Goal: Information Seeking & Learning: Learn about a topic

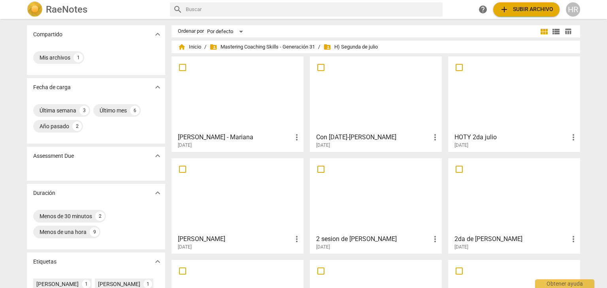
click at [482, 123] on div at bounding box center [514, 94] width 126 height 70
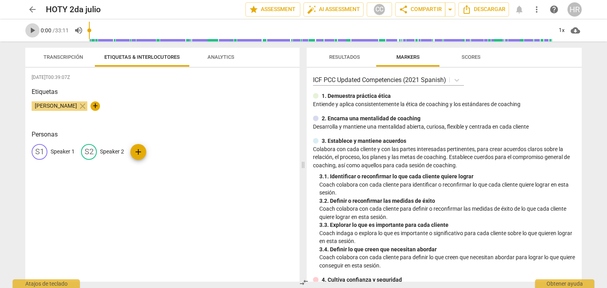
click at [34, 33] on span "play_arrow" at bounding box center [32, 30] width 9 height 9
click at [266, 145] on div "S1 Speaker 1 S2 Speaker 2 add" at bounding box center [162, 155] width 261 height 22
click at [70, 54] on span "Transcripción" at bounding box center [62, 57] width 39 height 6
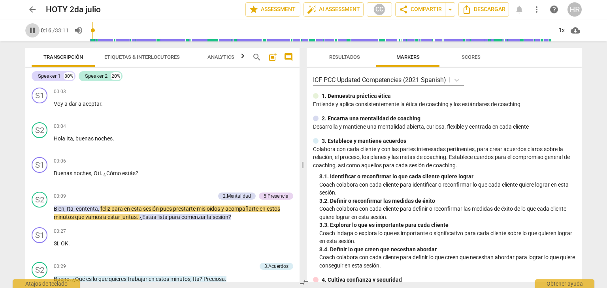
click at [32, 31] on span "pause" at bounding box center [32, 30] width 9 height 9
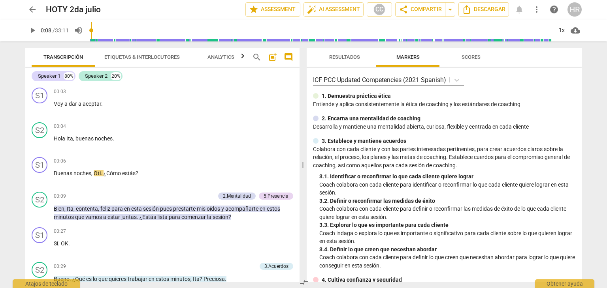
type input "8"
click at [92, 30] on input "range" at bounding box center [320, 30] width 463 height 25
click at [222, 56] on span "Analytics" at bounding box center [220, 57] width 27 height 6
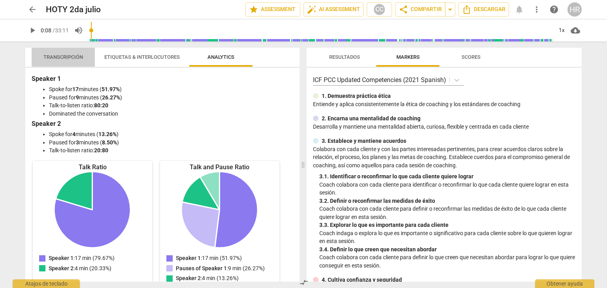
click at [64, 56] on span "Transcripción" at bounding box center [62, 57] width 39 height 6
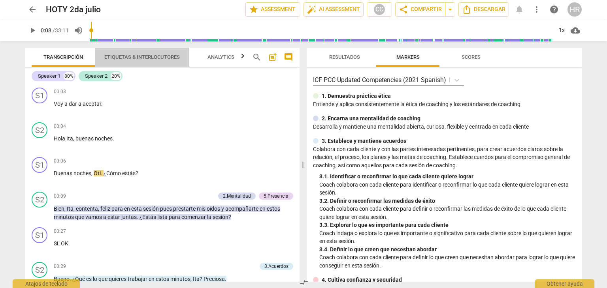
click at [150, 56] on span "Etiquetas & Interlocutores" at bounding box center [141, 57] width 75 height 6
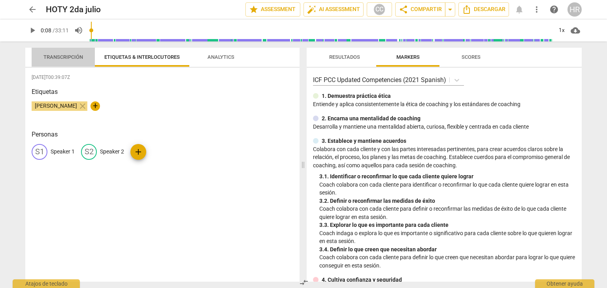
click at [60, 59] on span "Transcripción" at bounding box center [62, 57] width 39 height 6
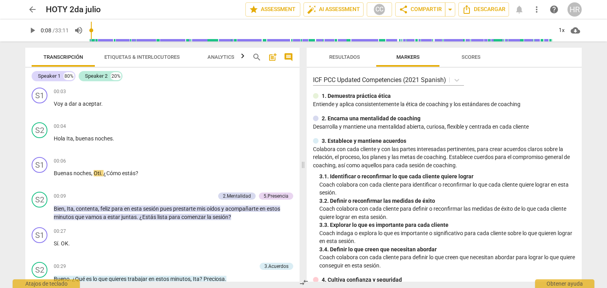
click at [224, 53] on span "Analytics" at bounding box center [221, 57] width 46 height 11
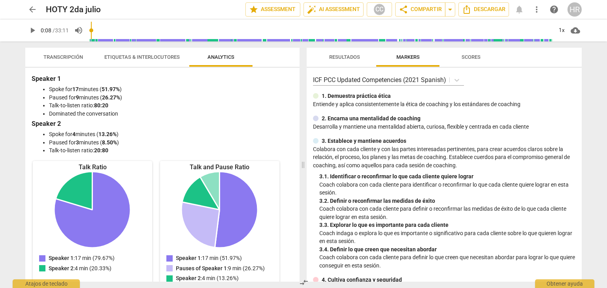
click at [267, 252] on div "Speaker 1: 17 min (51.97%) Pauses of Speaker 1: 9 min (26.27%) Speaker 2: 4 min…" at bounding box center [219, 233] width 119 height 123
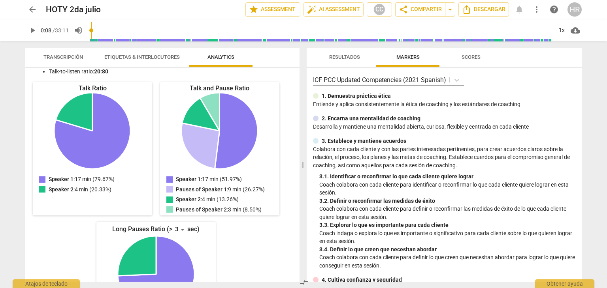
scroll to position [95, 0]
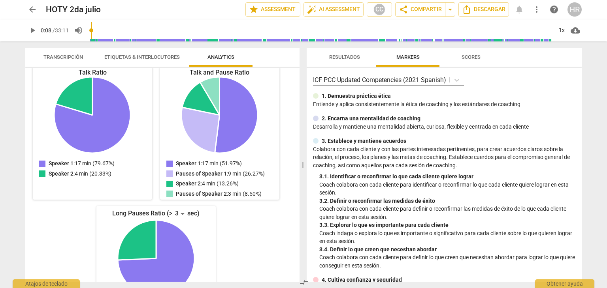
click at [255, 256] on div "Talk Ratio Speaker 1: 17 min (79.67%) Speaker 2: 4 min (20.33%) Speaker 1 : 17 …" at bounding box center [156, 195] width 249 height 259
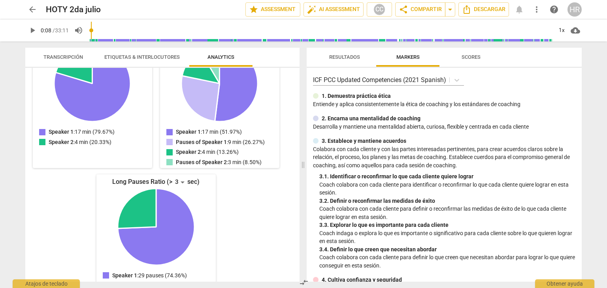
scroll to position [143, 0]
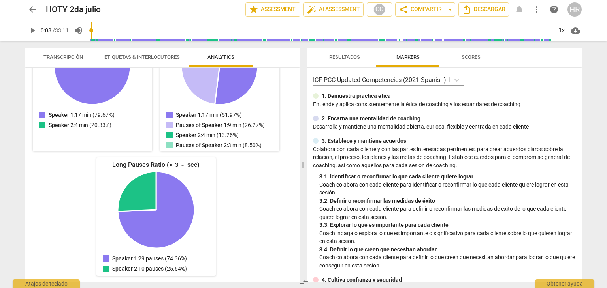
click at [263, 195] on div "Talk Ratio Speaker 1: 17 min (79.67%) Speaker 2: 4 min (20.33%) Speaker 1 : 17 …" at bounding box center [156, 147] width 249 height 259
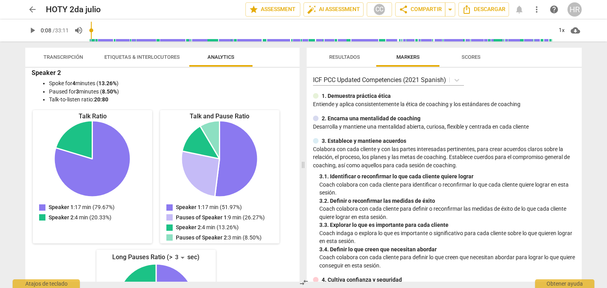
scroll to position [0, 0]
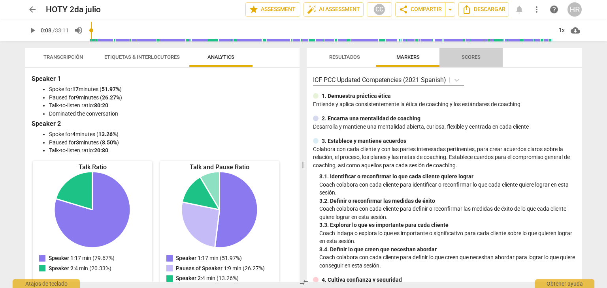
click at [472, 59] on span "Scores" at bounding box center [470, 57] width 19 height 6
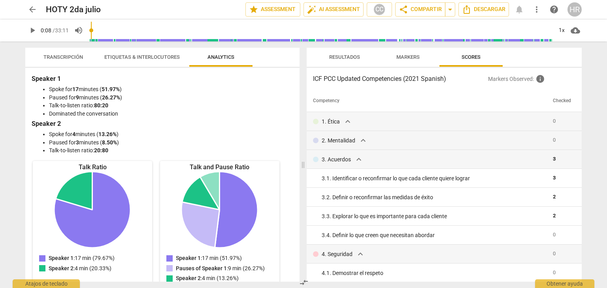
scroll to position [167, 0]
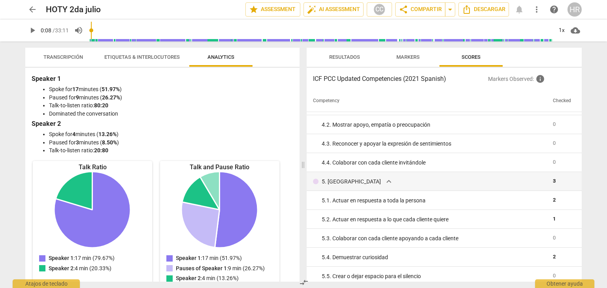
click at [581, 106] on div "Resultados Markers Scores ICF PCC Updated Competencies (2021 Spanish) Markers O…" at bounding box center [445, 164] width 284 height 247
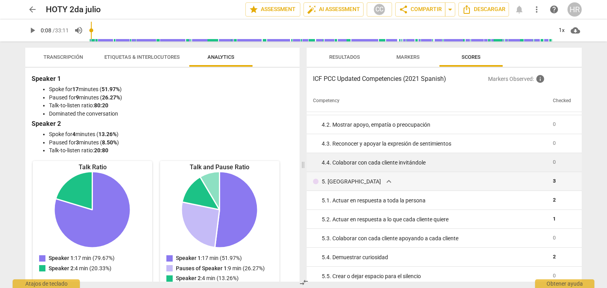
click at [451, 170] on td "4. 4. Colaborar con cada cliente invitándole" at bounding box center [428, 162] width 243 height 19
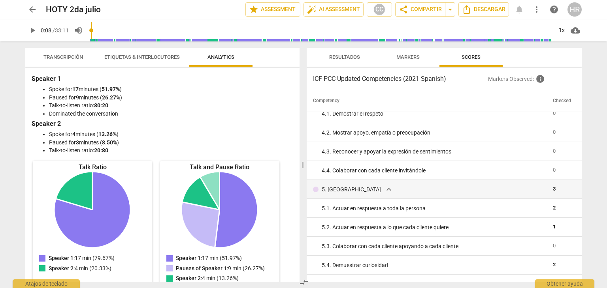
scroll to position [174, 0]
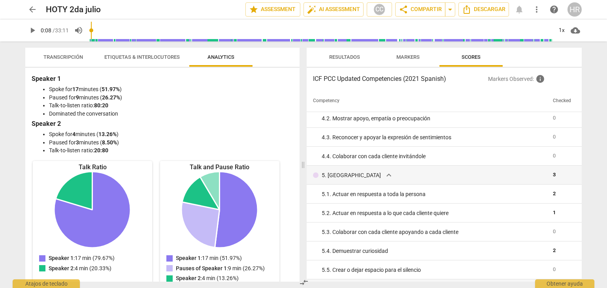
click at [33, 11] on span "arrow_back" at bounding box center [32, 9] width 9 height 9
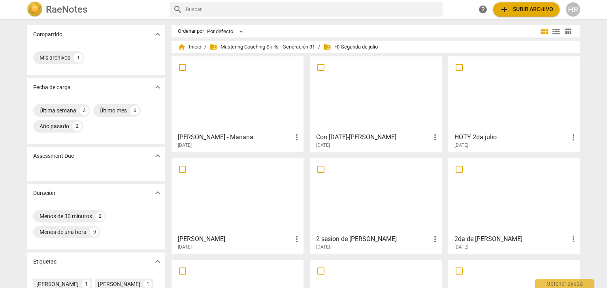
click at [267, 47] on span "folder_shared Mastering Coaching Skills - Generación 31" at bounding box center [261, 47] width 105 height 8
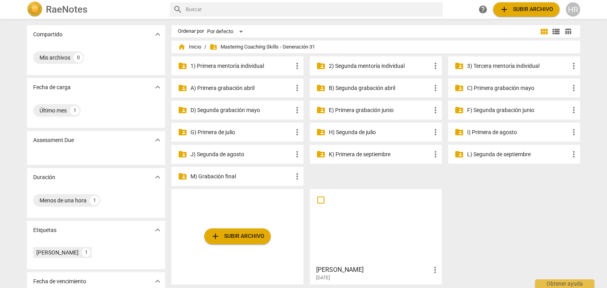
click at [232, 134] on p "G) Primera de julio" at bounding box center [241, 132] width 102 height 8
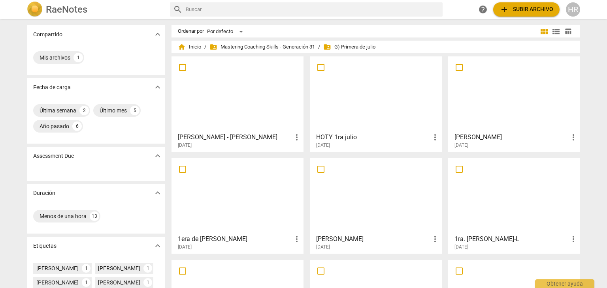
click at [354, 136] on h3 "HOTY 1ra julio" at bounding box center [373, 137] width 114 height 9
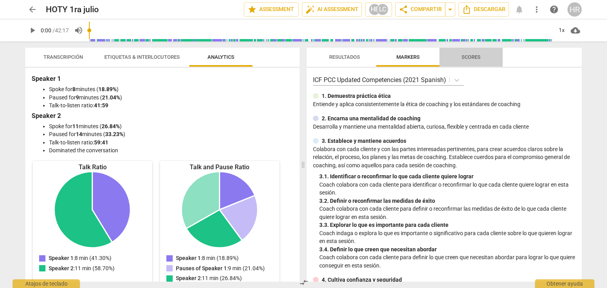
click at [476, 57] on span "Scores" at bounding box center [470, 57] width 19 height 6
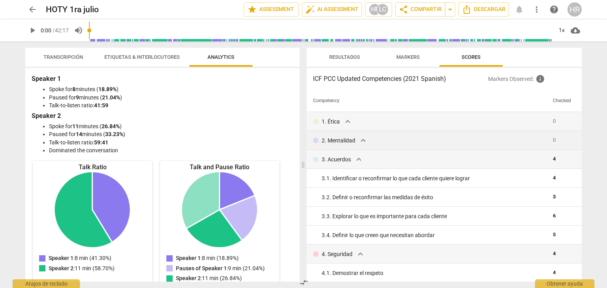
click at [493, 147] on td "2. Mentalidad expand_more" at bounding box center [428, 140] width 243 height 19
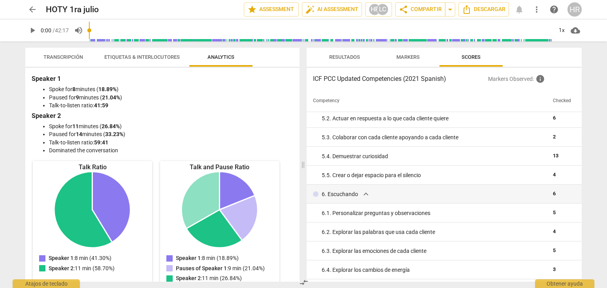
scroll to position [284, 0]
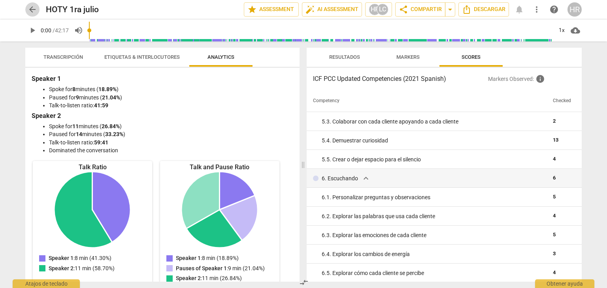
click at [32, 9] on span "arrow_back" at bounding box center [32, 9] width 9 height 9
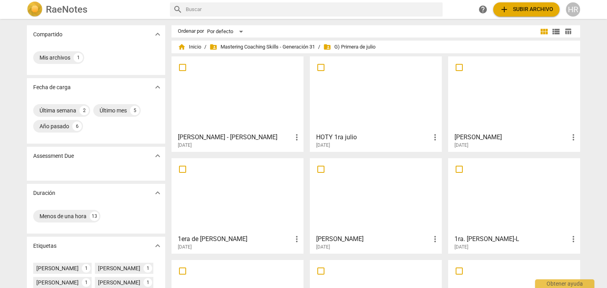
click at [378, 118] on div at bounding box center [375, 94] width 126 height 70
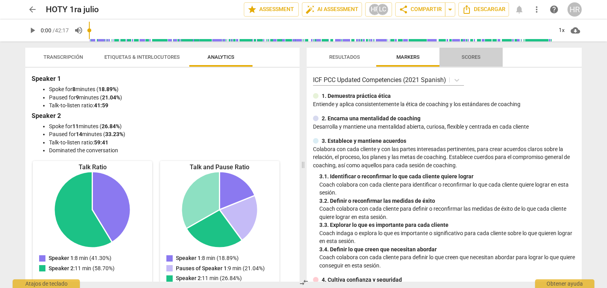
click at [480, 54] on span "Scores" at bounding box center [470, 57] width 19 height 6
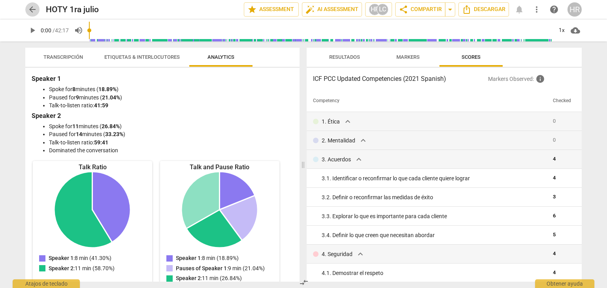
click at [33, 9] on span "arrow_back" at bounding box center [32, 9] width 9 height 9
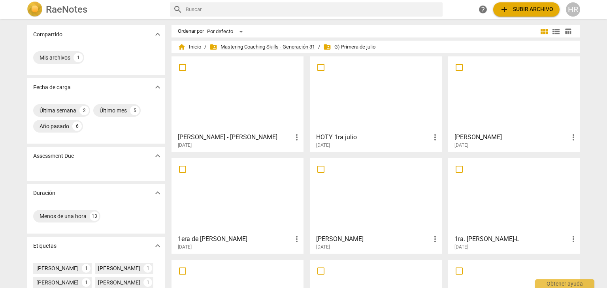
click at [259, 46] on span "folder_shared Mastering Coaching Skills - Generación 31" at bounding box center [261, 47] width 105 height 8
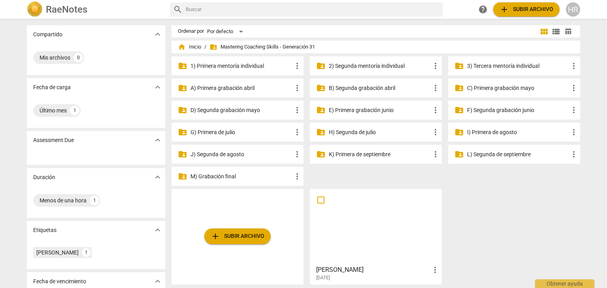
click at [489, 111] on p "F) Segunda grabación junio" at bounding box center [518, 110] width 102 height 8
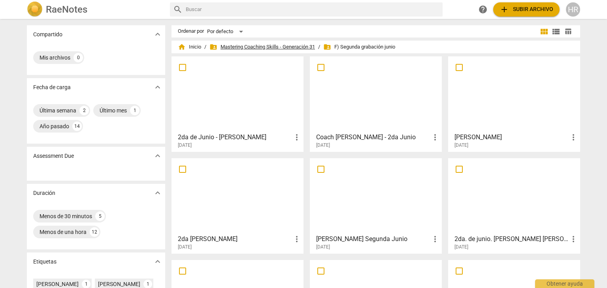
click at [234, 46] on span "folder_shared Mastering Coaching Skills - Generación 31" at bounding box center [261, 47] width 105 height 8
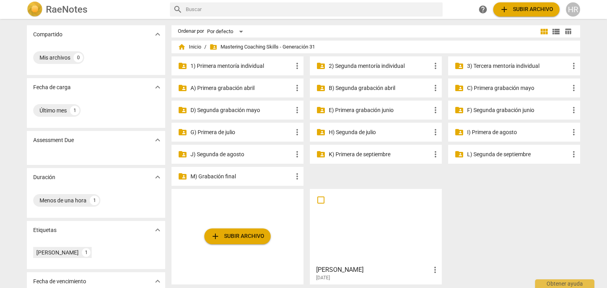
click at [364, 66] on p "2) Segunda mentoría individual" at bounding box center [380, 66] width 102 height 8
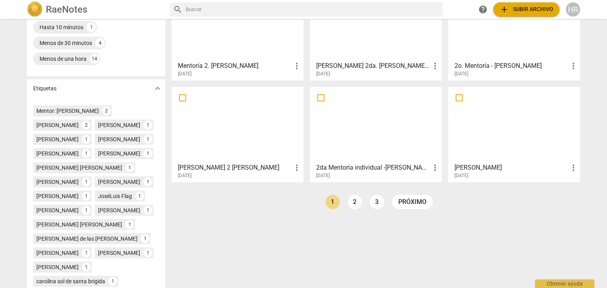
scroll to position [174, 0]
click at [350, 201] on link "2" at bounding box center [355, 202] width 14 height 14
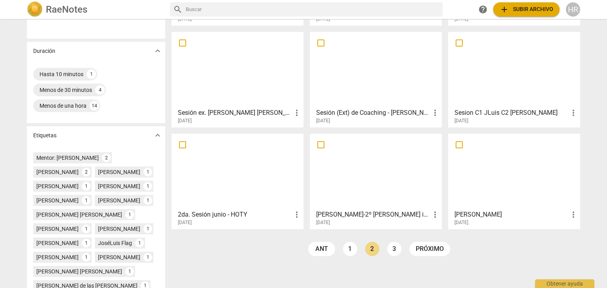
scroll to position [142, 0]
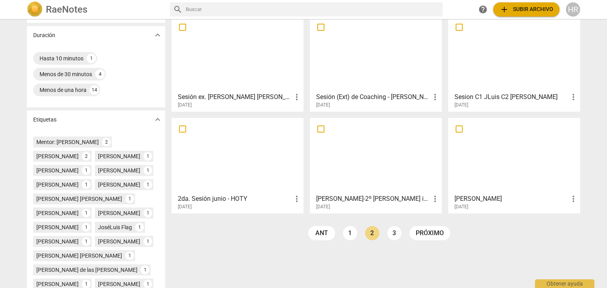
click at [234, 179] on div at bounding box center [237, 156] width 126 height 70
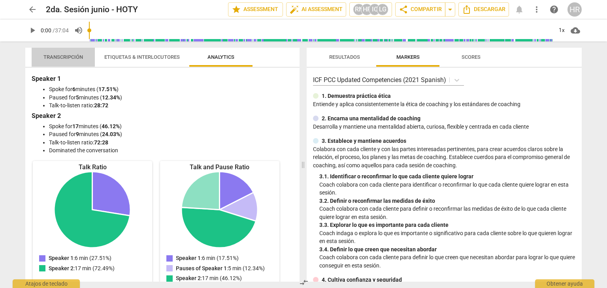
click at [73, 56] on span "Transcripción" at bounding box center [62, 57] width 39 height 6
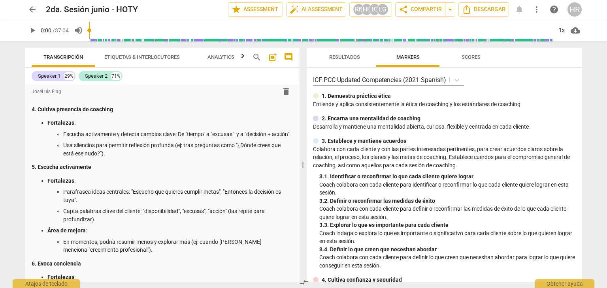
scroll to position [284, 0]
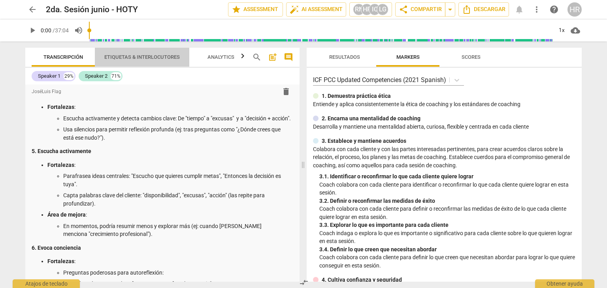
click at [158, 56] on span "Etiquetas & Interlocutores" at bounding box center [141, 57] width 75 height 6
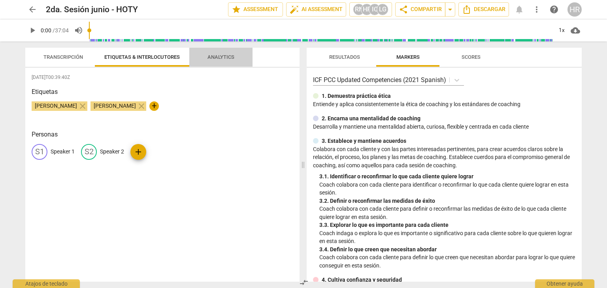
click at [221, 61] on span "Analytics" at bounding box center [221, 57] width 46 height 11
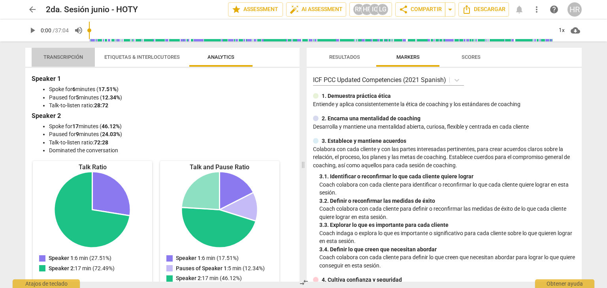
click at [59, 56] on span "Transcripción" at bounding box center [62, 57] width 39 height 6
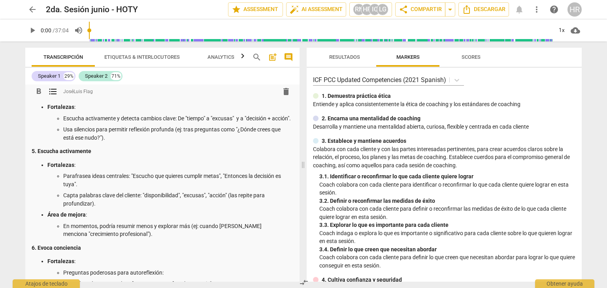
click at [271, 269] on p "Preguntas poderosas para autoreflexión:" at bounding box center [178, 273] width 230 height 8
click at [472, 56] on span "Scores" at bounding box center [470, 57] width 19 height 6
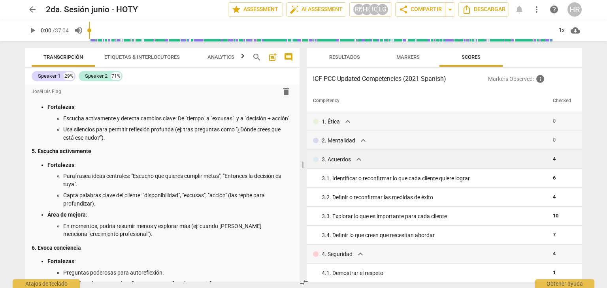
click at [495, 151] on td "3. Acuerdos expand_more" at bounding box center [428, 159] width 243 height 19
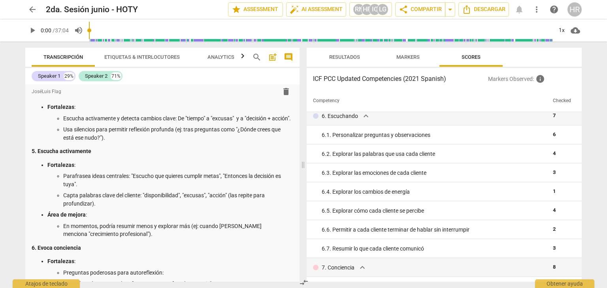
scroll to position [348, 0]
click at [365, 116] on span "expand_more" at bounding box center [365, 115] width 9 height 9
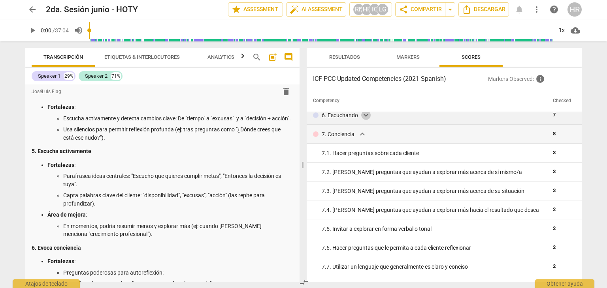
click at [365, 116] on span "expand_more" at bounding box center [365, 115] width 9 height 9
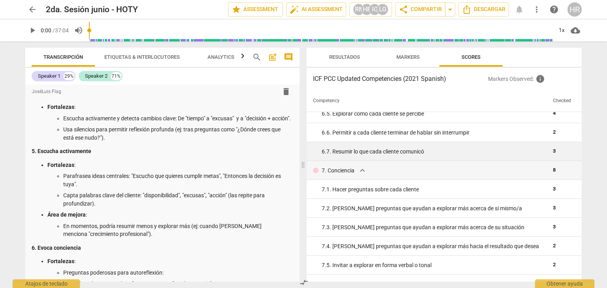
scroll to position [458, 0]
